Goal: Information Seeking & Learning: Learn about a topic

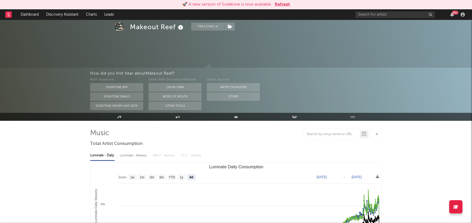
select select "All"
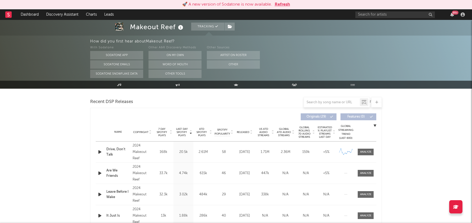
scroll to position [218, 0]
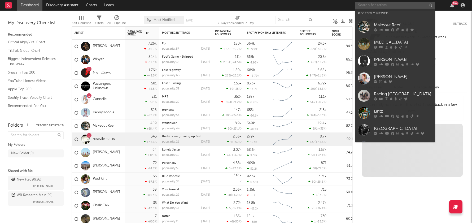
click at [364, 3] on input "text" at bounding box center [396, 5] width 80 height 7
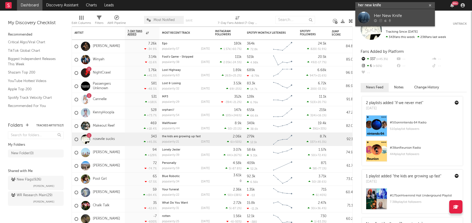
type input "her new knife"
click at [383, 18] on div "Her New Knife" at bounding box center [403, 16] width 58 height 6
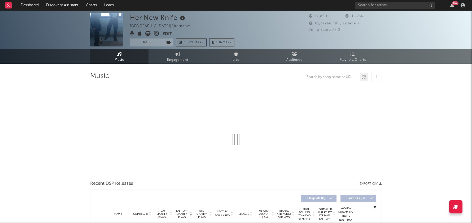
select select "6m"
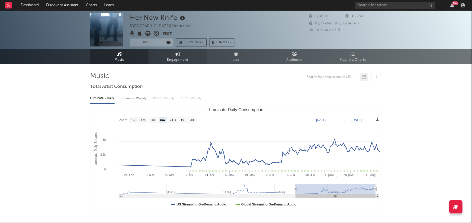
click at [167, 55] on link "Engagement" at bounding box center [178, 56] width 58 height 15
select select "1w"
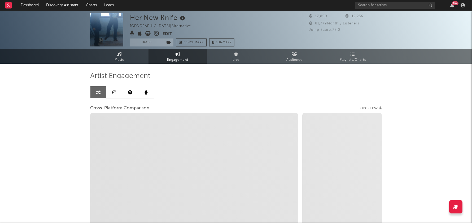
select select "1m"
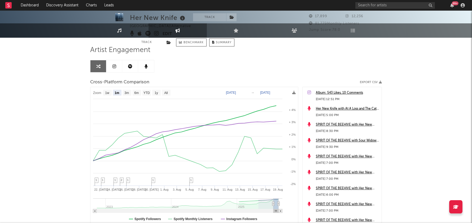
scroll to position [66, 0]
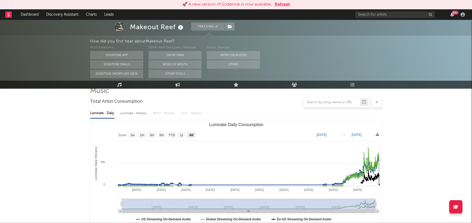
scroll to position [58, 0]
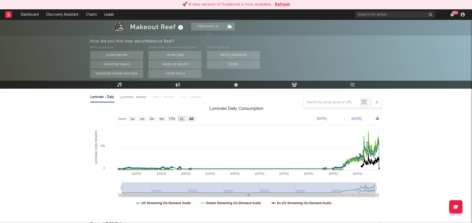
click at [179, 118] on rect "Luminate Daily Consumption" at bounding box center [182, 119] width 8 height 6
select select "1y"
type input "2024-08-16"
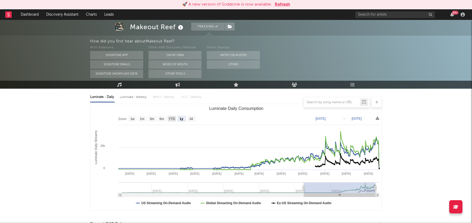
click at [173, 119] on text "YTD" at bounding box center [172, 119] width 6 height 4
select select "YTD"
type input "2025-01-01"
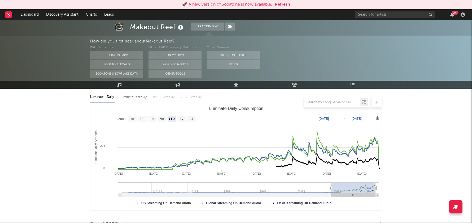
click at [135, 117] on rect "Luminate Daily Consumption" at bounding box center [132, 119] width 8 height 6
select select "1w"
type input "2025-08-10"
click at [135, 117] on text "1w" at bounding box center [133, 119] width 4 height 4
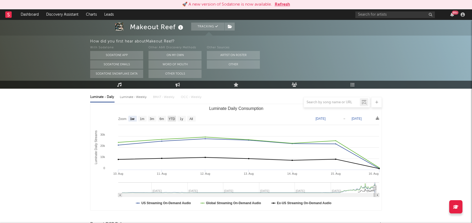
click at [173, 120] on rect "Luminate Daily Consumption" at bounding box center [172, 119] width 8 height 6
select select "YTD"
type input "2025-01-01"
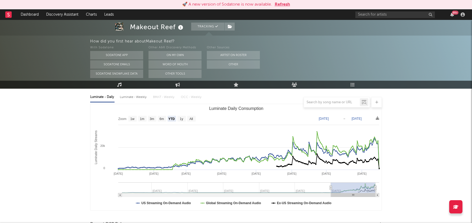
click at [128, 96] on div "Luminate - Weekly" at bounding box center [134, 97] width 28 height 9
select select "6m"
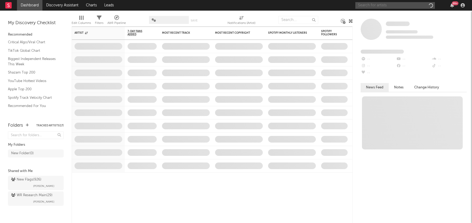
click at [393, 5] on input "text" at bounding box center [396, 5] width 80 height 7
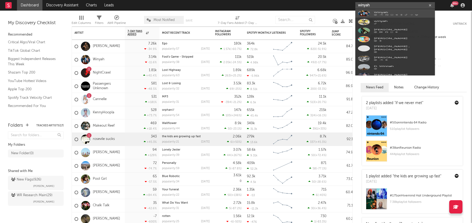
type input "winyah"
click at [391, 15] on div "Winyah" at bounding box center [403, 16] width 58 height 6
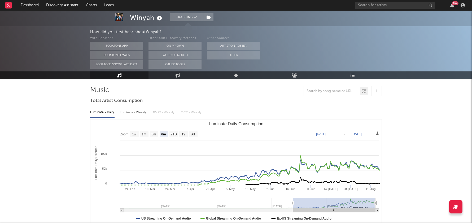
scroll to position [50, 0]
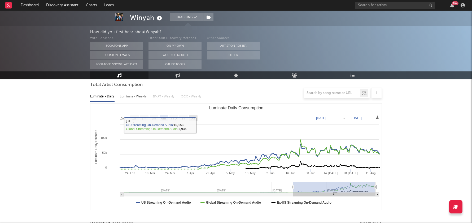
click at [191, 118] on rect "Luminate Daily Consumption" at bounding box center [193, 118] width 8 height 6
select select "All"
type input "2024-02-11"
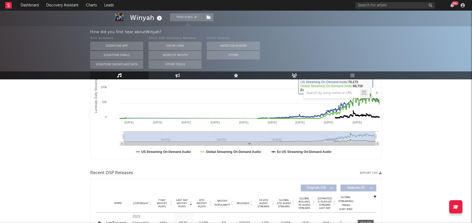
scroll to position [186, 0]
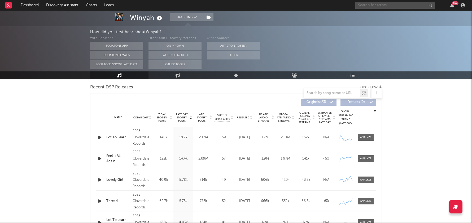
click at [365, 2] on input "text" at bounding box center [396, 5] width 80 height 7
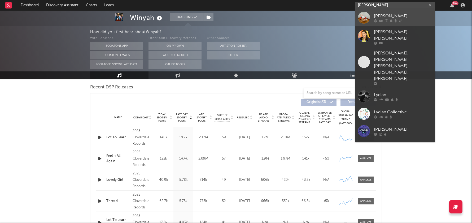
type input "lydia ni"
click at [405, 18] on div "[PERSON_NAME]" at bounding box center [403, 16] width 58 height 6
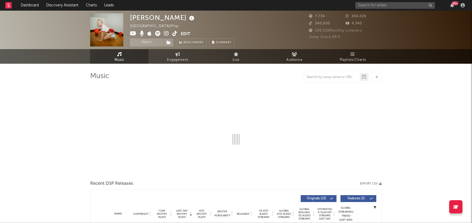
select select "1w"
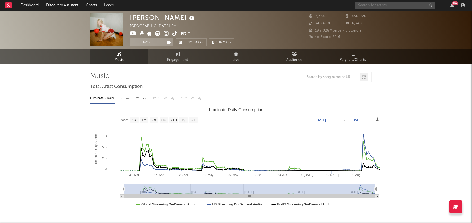
click at [367, 6] on input "text" at bounding box center [396, 5] width 80 height 7
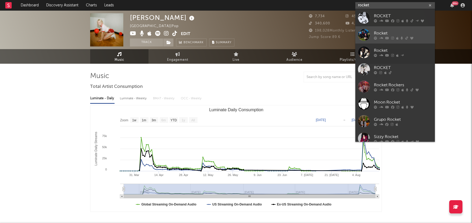
type input "rocket"
click at [366, 34] on div at bounding box center [364, 35] width 12 height 12
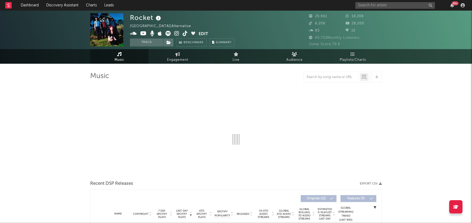
select select "6m"
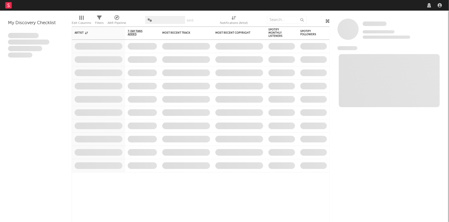
select select "recorded_music"
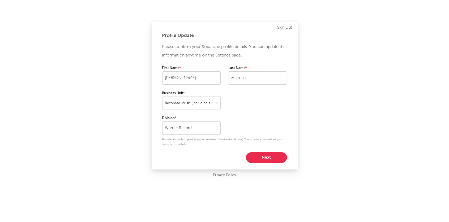
click at [264, 158] on button "Next" at bounding box center [266, 157] width 41 height 11
select select "anr_research"
select select "other"
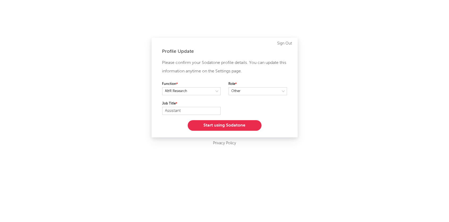
click at [248, 124] on button "Start using Sodatone" at bounding box center [225, 125] width 74 height 11
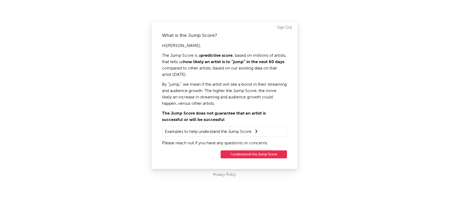
click at [253, 156] on button "I understand the Jump Score" at bounding box center [254, 154] width 66 height 8
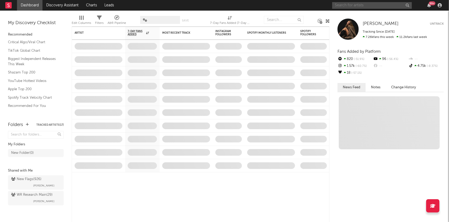
click at [363, 4] on input "text" at bounding box center [372, 5] width 80 height 7
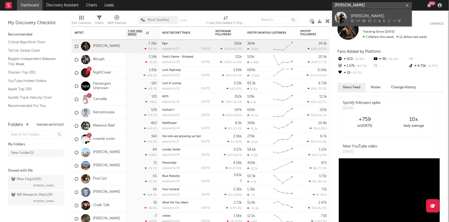
type input "[PERSON_NAME]"
click at [364, 15] on div "[PERSON_NAME]" at bounding box center [380, 16] width 58 height 6
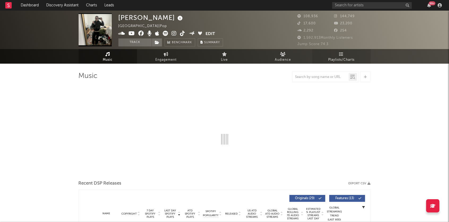
select select "6m"
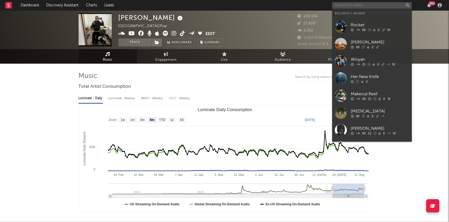
click at [353, 7] on input "text" at bounding box center [372, 5] width 80 height 7
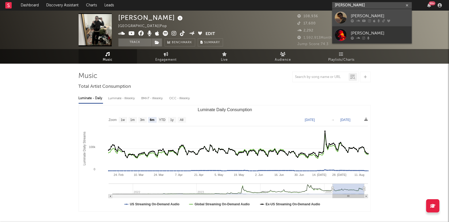
type input "[PERSON_NAME]"
click at [349, 15] on link "[PERSON_NAME]" at bounding box center [372, 17] width 80 height 17
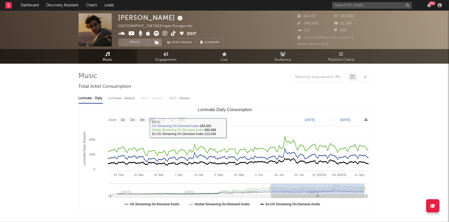
click at [180, 118] on text "All" at bounding box center [181, 120] width 3 height 4
select select "All"
type input "[DATE]"
